Goal: Use online tool/utility: Utilize a website feature to perform a specific function

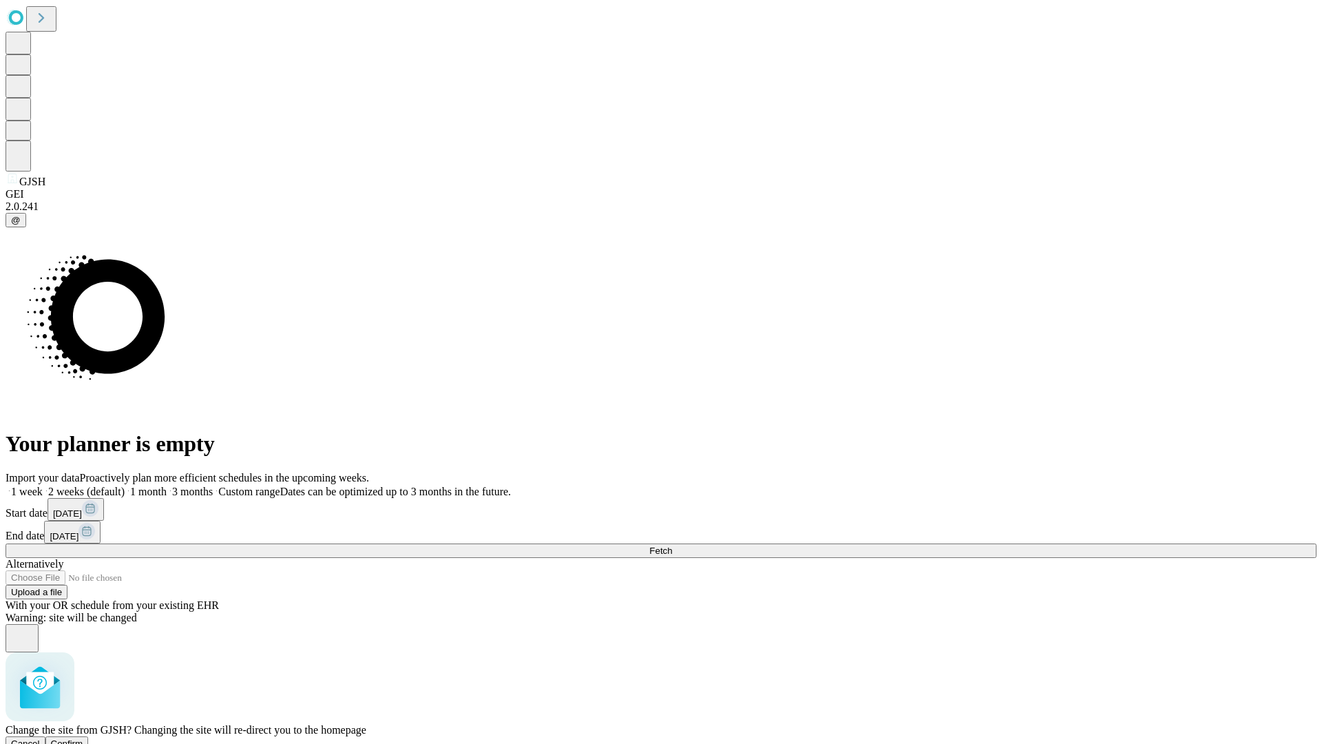
click at [83, 738] on span "Confirm" at bounding box center [67, 743] width 32 height 10
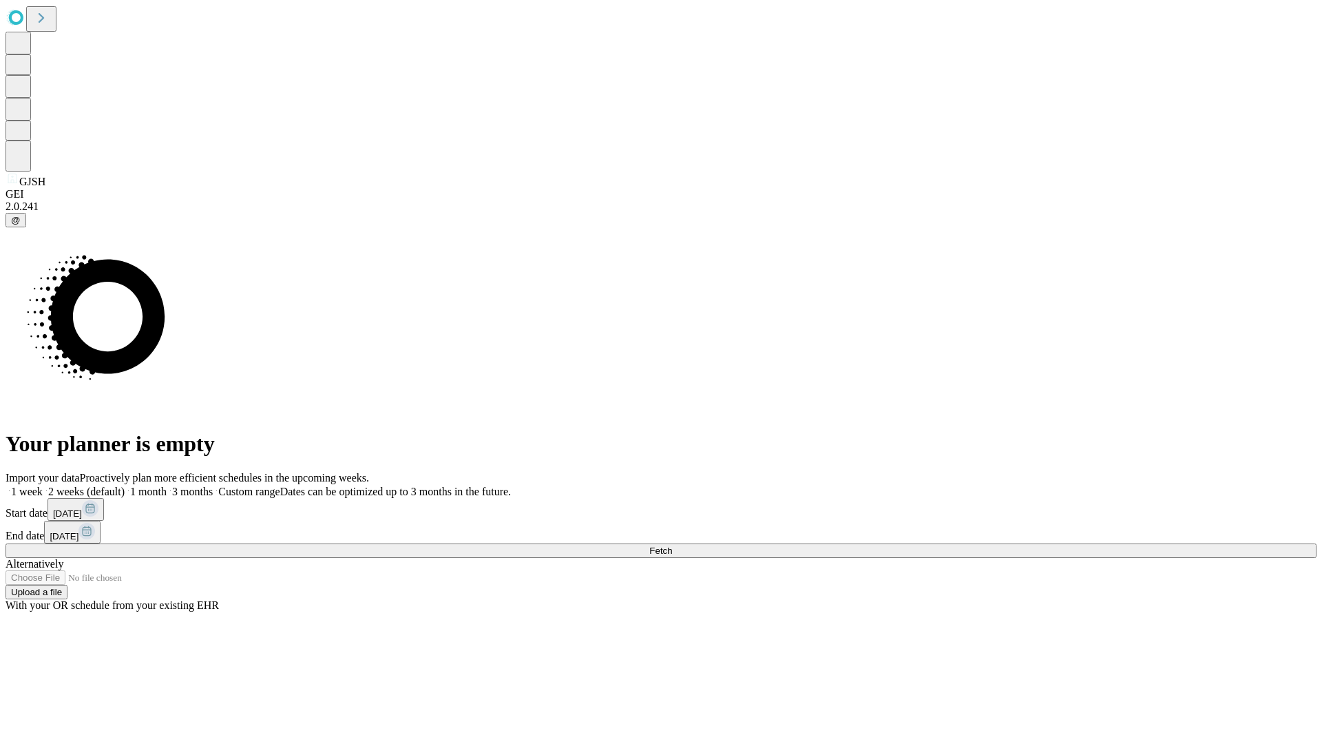
click at [167, 486] on label "1 month" at bounding box center [146, 492] width 42 height 12
click at [672, 545] on span "Fetch" at bounding box center [660, 550] width 23 height 10
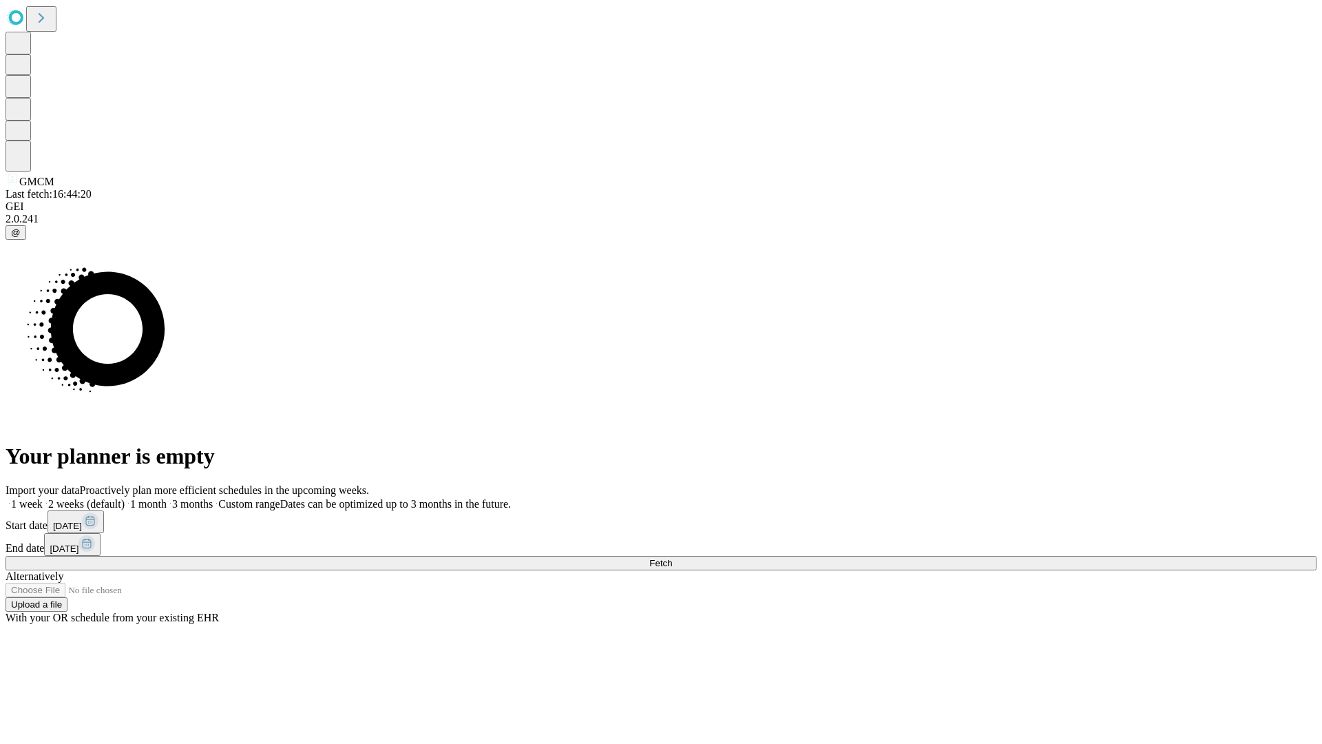
click at [167, 498] on label "1 month" at bounding box center [146, 504] width 42 height 12
click at [672, 558] on span "Fetch" at bounding box center [660, 563] width 23 height 10
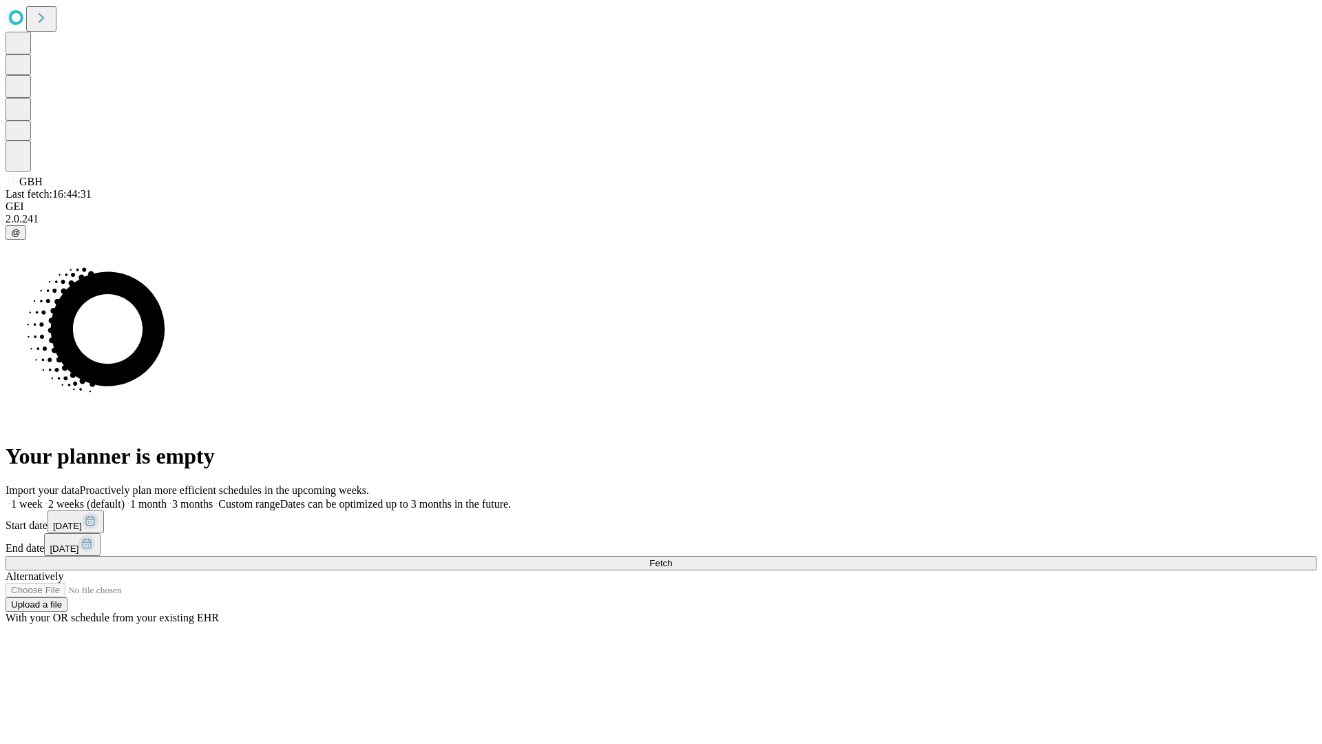
click at [167, 498] on label "1 month" at bounding box center [146, 504] width 42 height 12
click at [672, 558] on span "Fetch" at bounding box center [660, 563] width 23 height 10
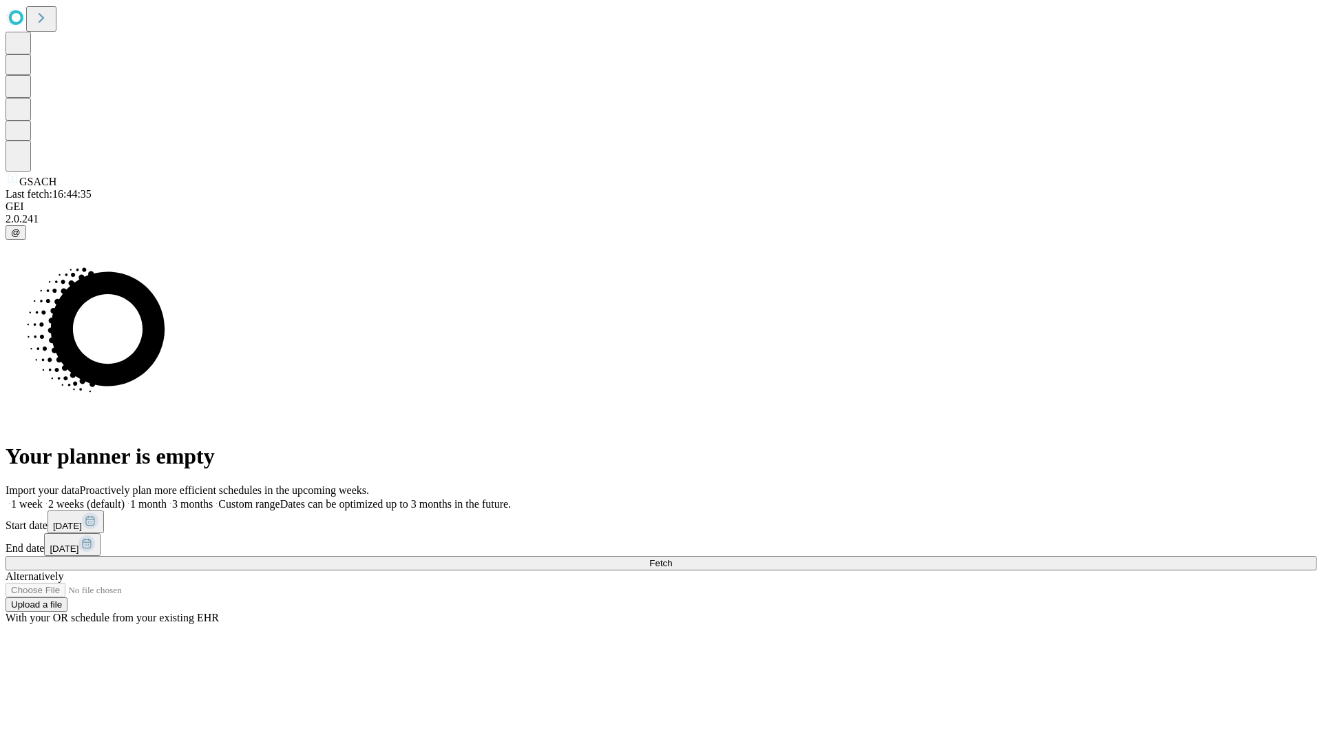
click at [167, 498] on label "1 month" at bounding box center [146, 504] width 42 height 12
click at [672, 558] on span "Fetch" at bounding box center [660, 563] width 23 height 10
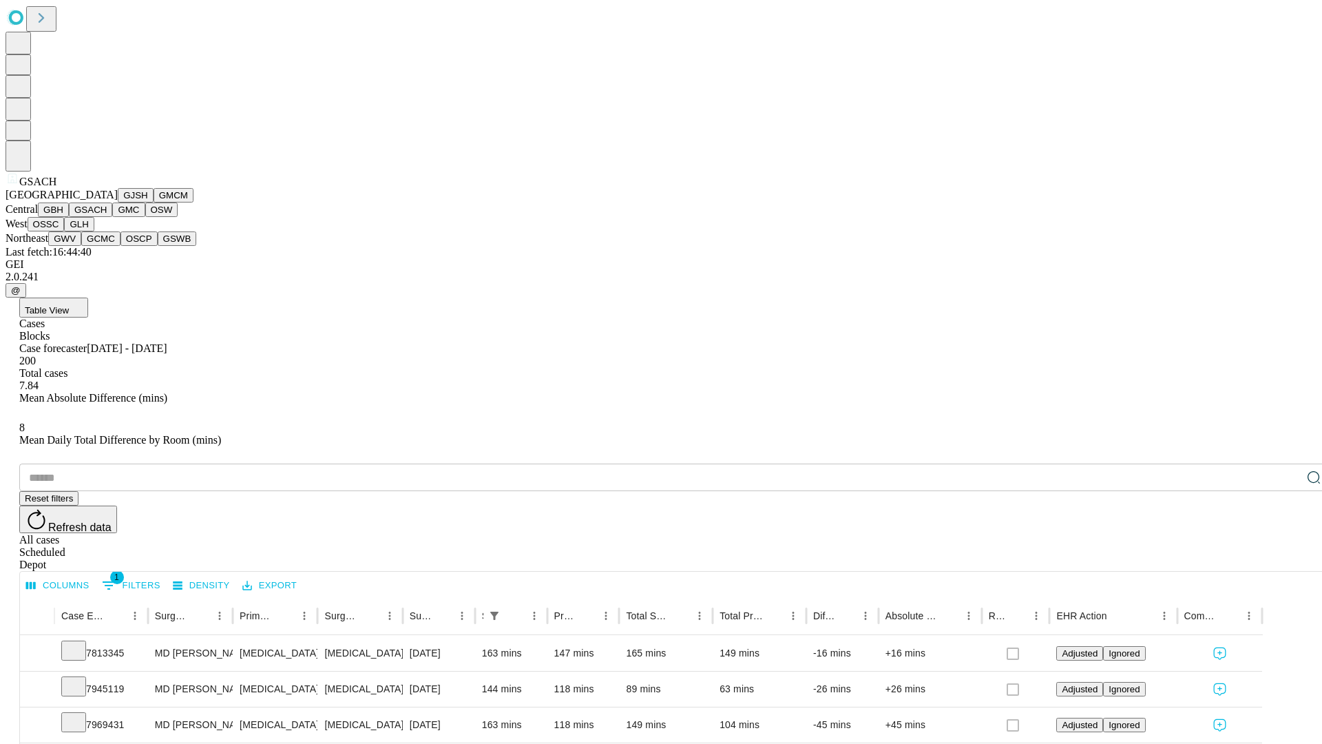
click at [112, 217] on button "GMC" at bounding box center [128, 209] width 32 height 14
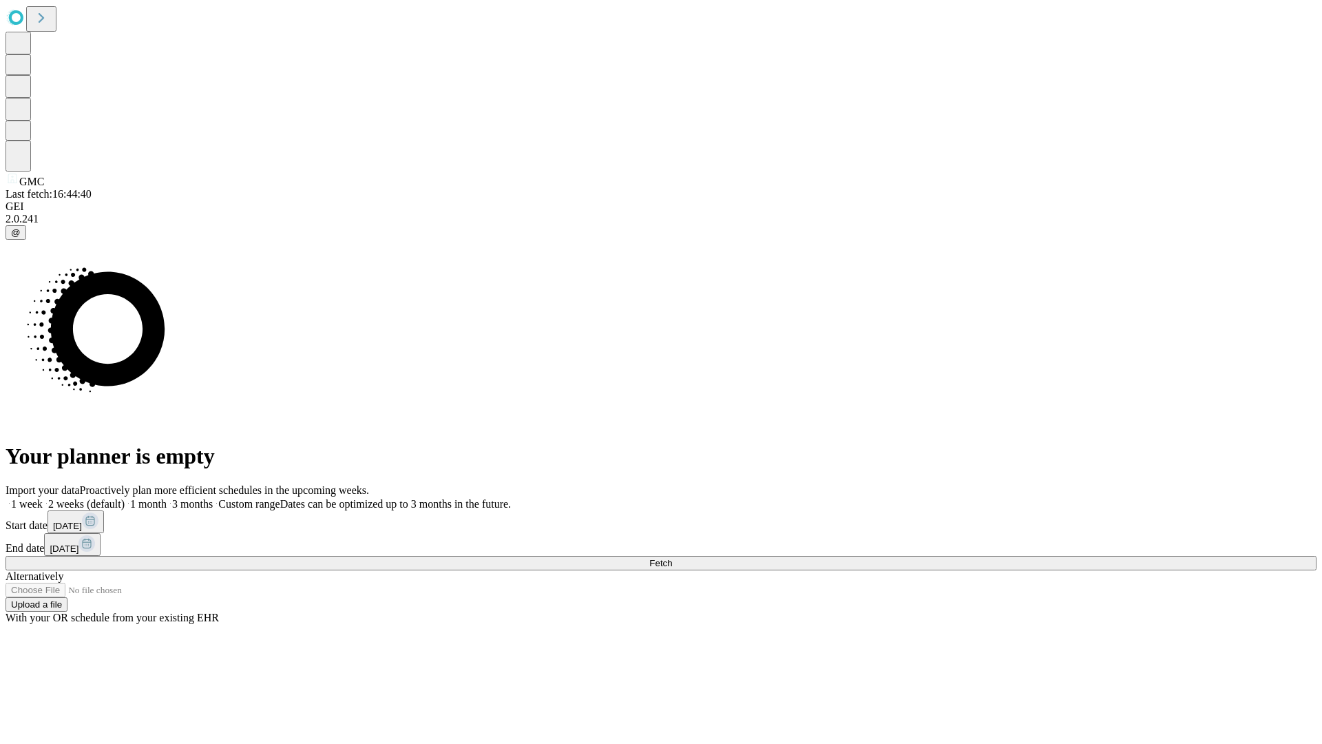
click at [167, 498] on label "1 month" at bounding box center [146, 504] width 42 height 12
click at [672, 558] on span "Fetch" at bounding box center [660, 563] width 23 height 10
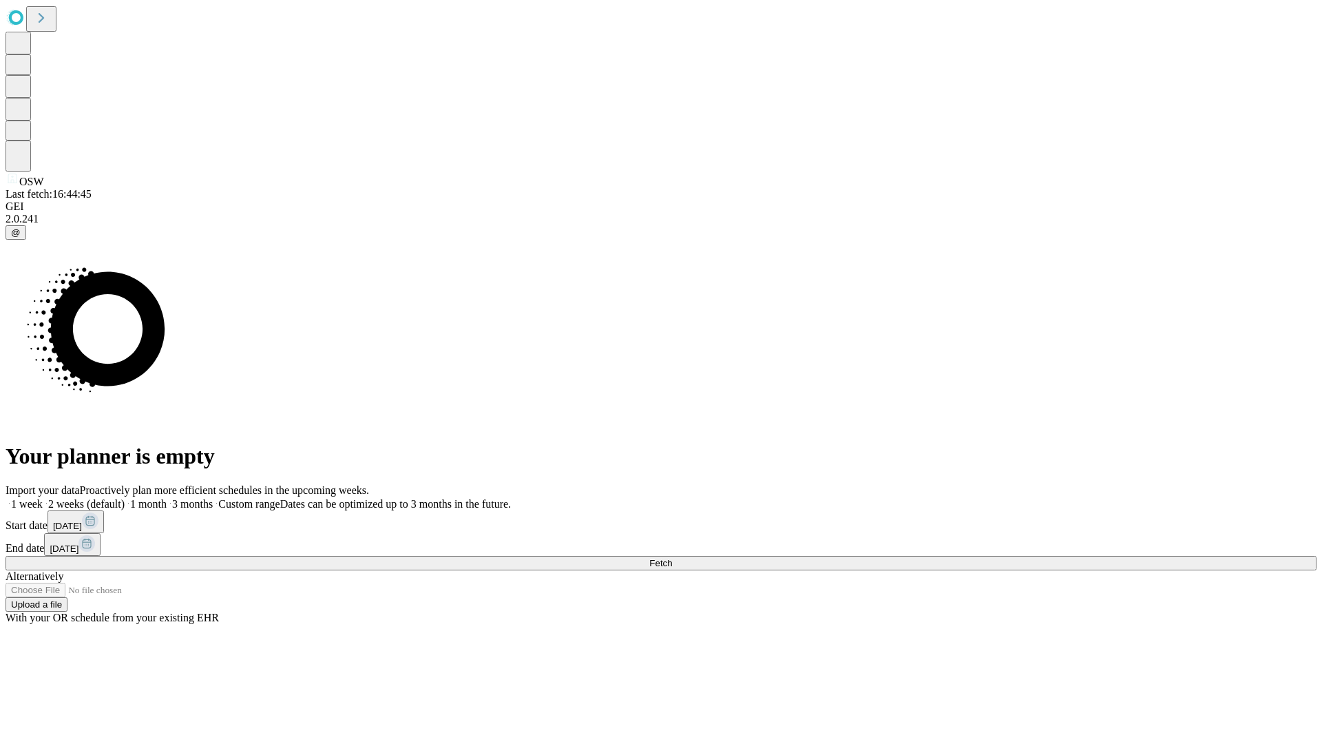
click at [167, 498] on label "1 month" at bounding box center [146, 504] width 42 height 12
click at [672, 558] on span "Fetch" at bounding box center [660, 563] width 23 height 10
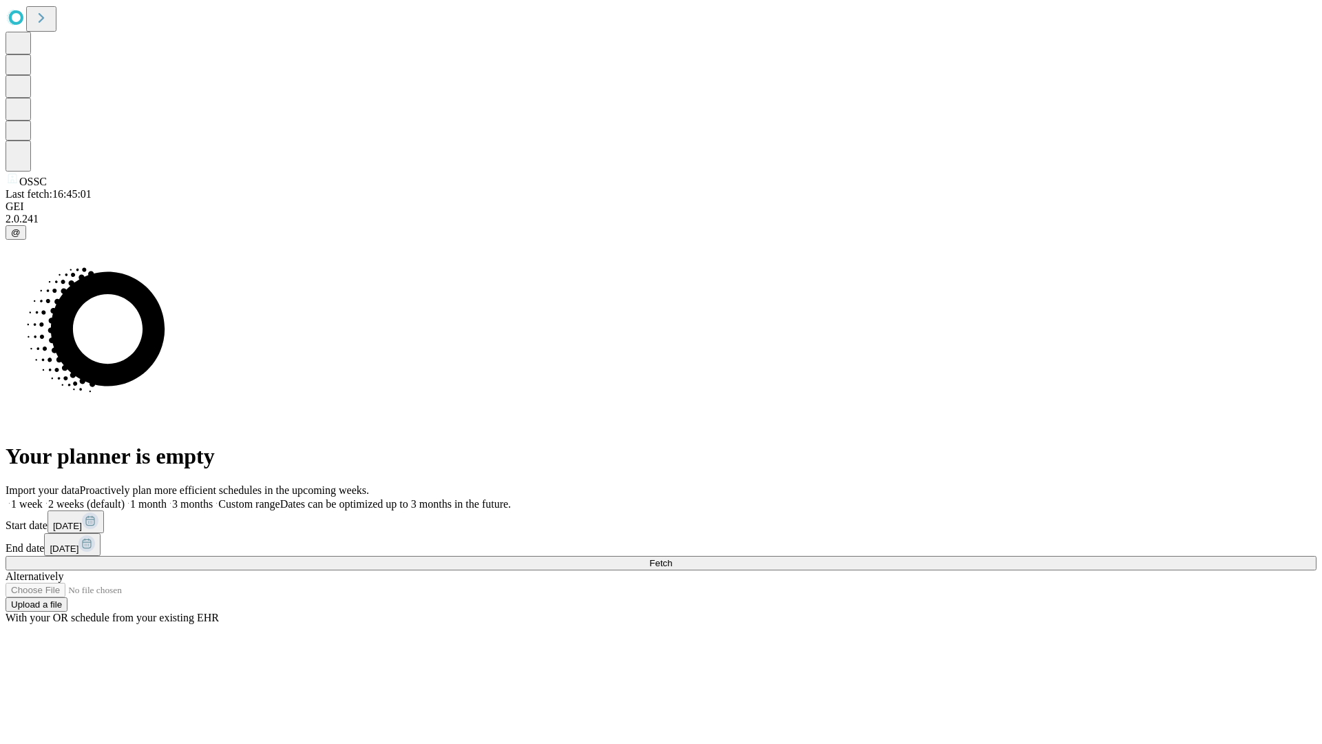
click at [167, 498] on label "1 month" at bounding box center [146, 504] width 42 height 12
click at [672, 558] on span "Fetch" at bounding box center [660, 563] width 23 height 10
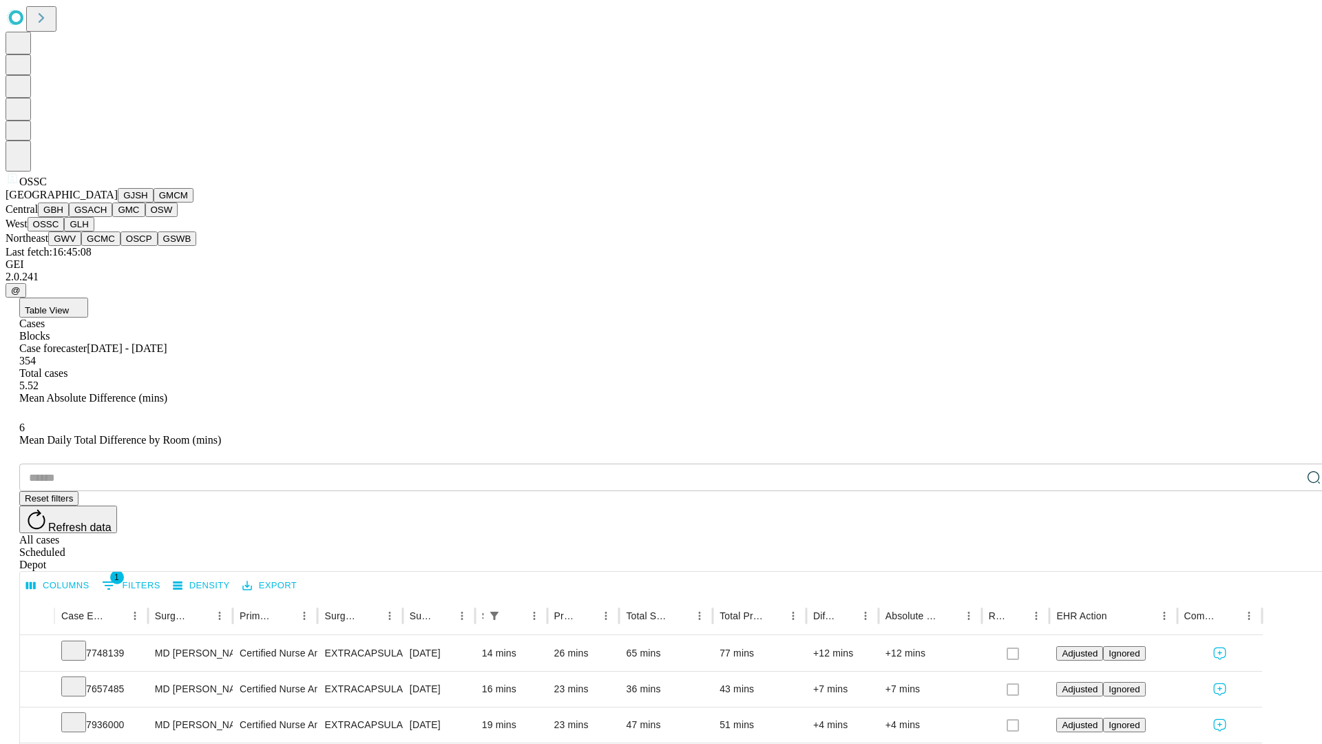
click at [94, 231] on button "GLH" at bounding box center [79, 224] width 30 height 14
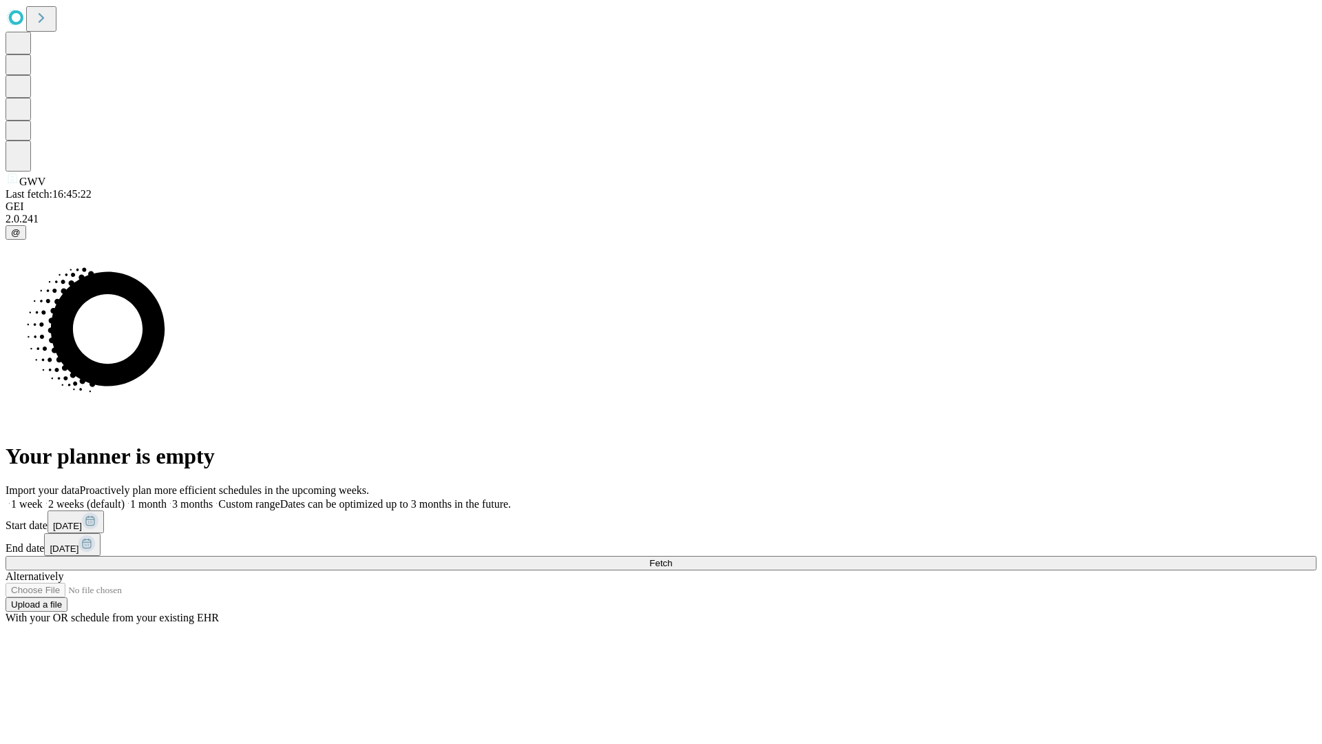
click at [167, 498] on label "1 month" at bounding box center [146, 504] width 42 height 12
click at [672, 558] on span "Fetch" at bounding box center [660, 563] width 23 height 10
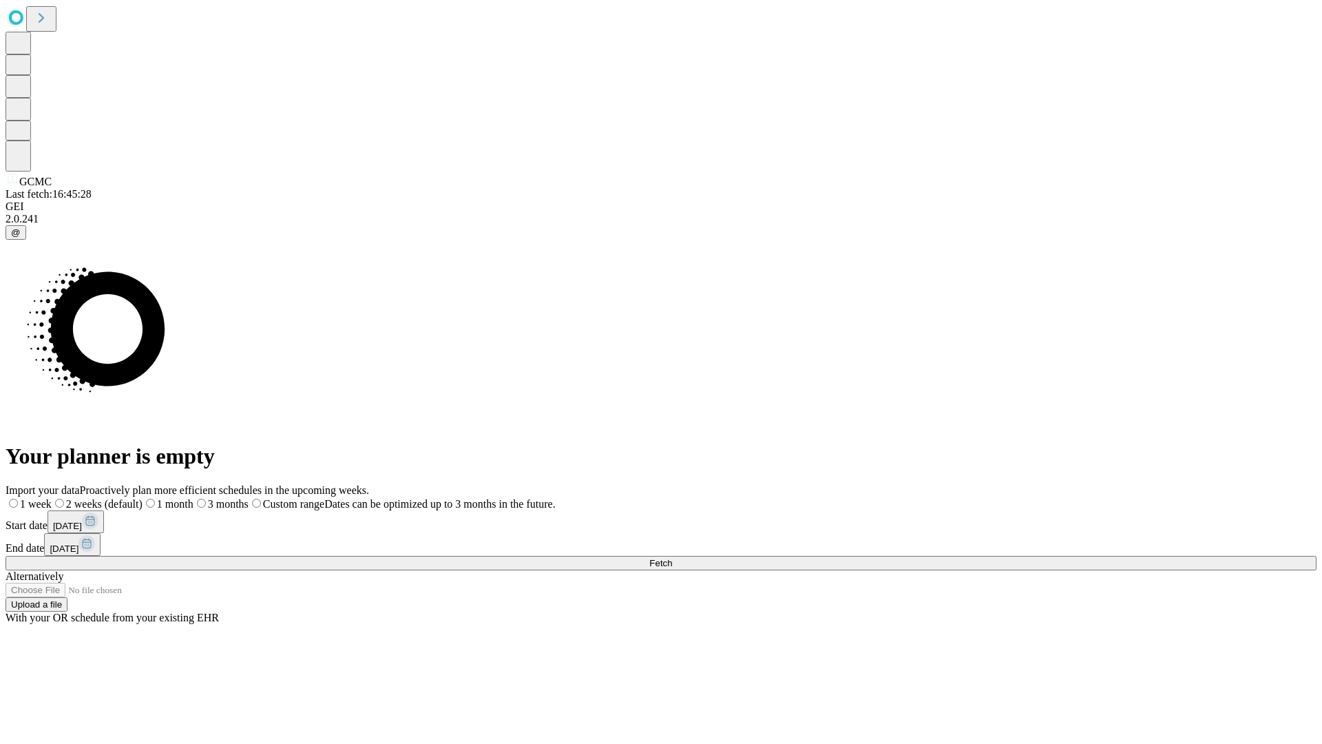
click at [672, 558] on span "Fetch" at bounding box center [660, 563] width 23 height 10
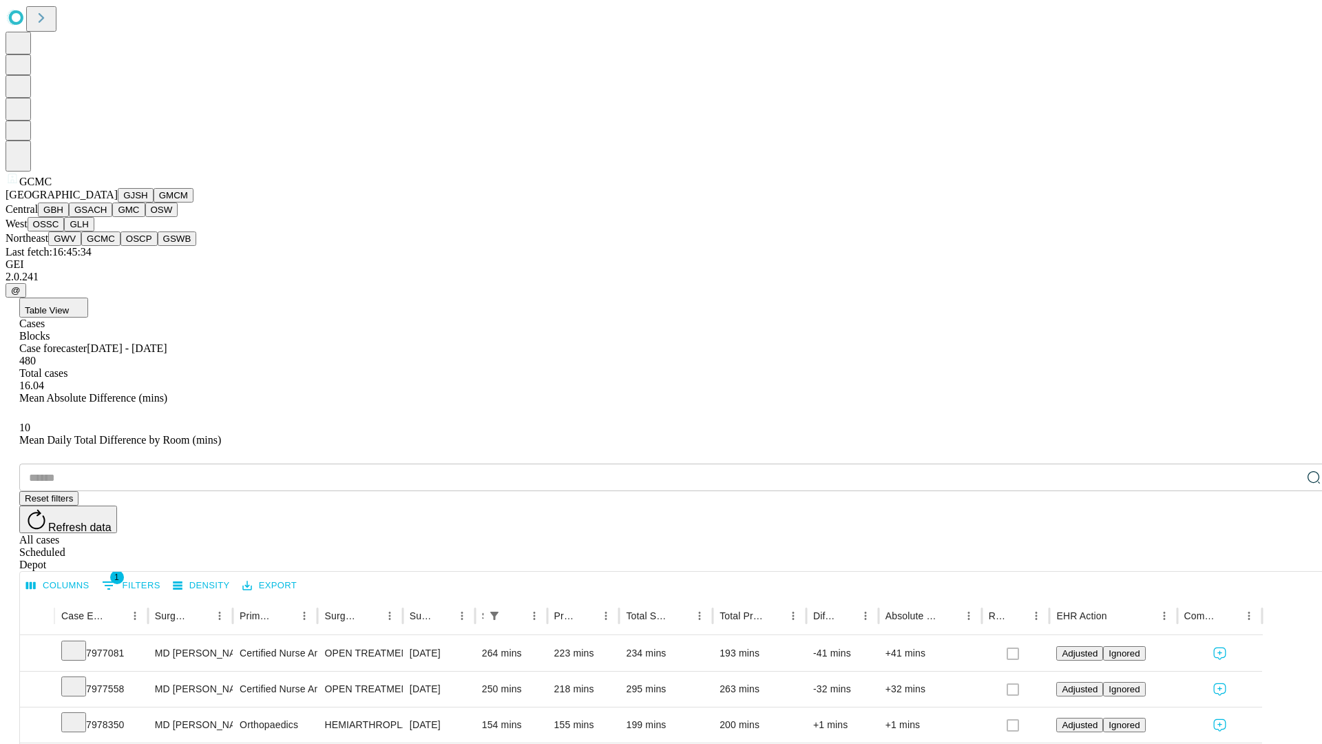
click at [121, 246] on button "OSCP" at bounding box center [139, 238] width 37 height 14
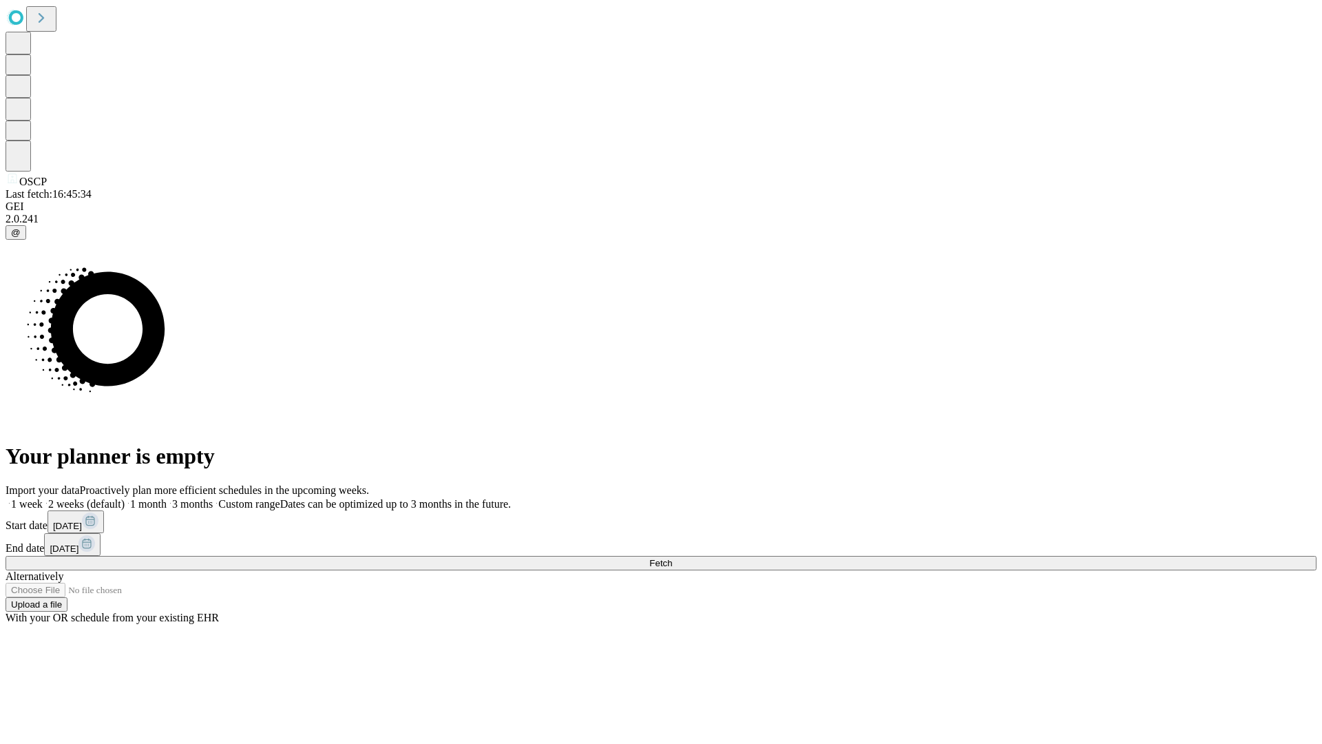
click at [167, 498] on label "1 month" at bounding box center [146, 504] width 42 height 12
click at [672, 558] on span "Fetch" at bounding box center [660, 563] width 23 height 10
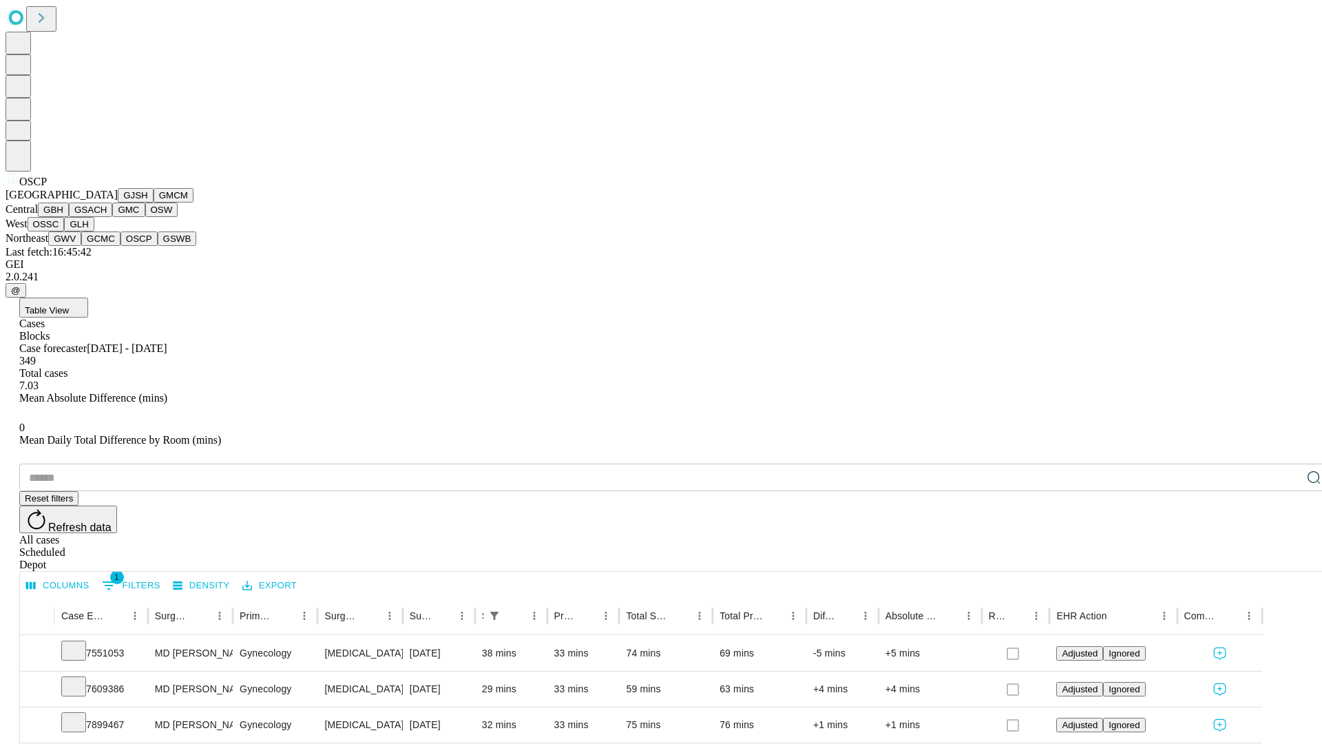
click at [158, 246] on button "GSWB" at bounding box center [177, 238] width 39 height 14
